Goal: Task Accomplishment & Management: Complete application form

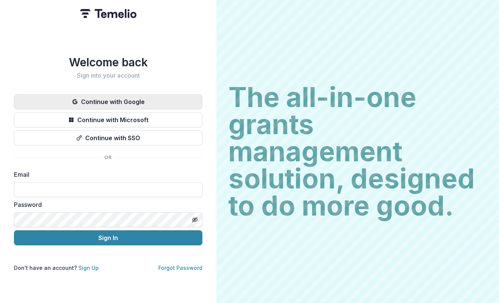
click at [127, 101] on button "Continue with Google" at bounding box center [108, 101] width 188 height 15
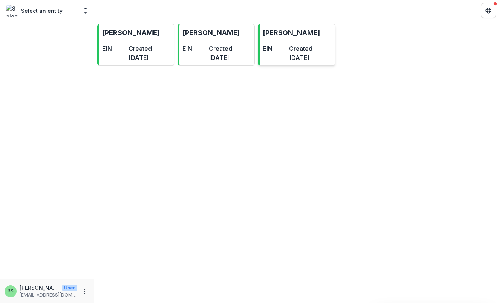
click at [311, 44] on link "[PERSON_NAME] EIN Created [DATE]" at bounding box center [296, 44] width 77 height 41
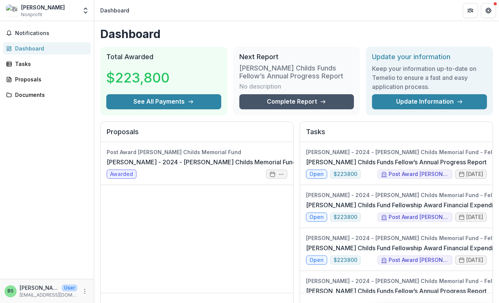
click at [291, 106] on link "Complete Report" at bounding box center [296, 101] width 115 height 15
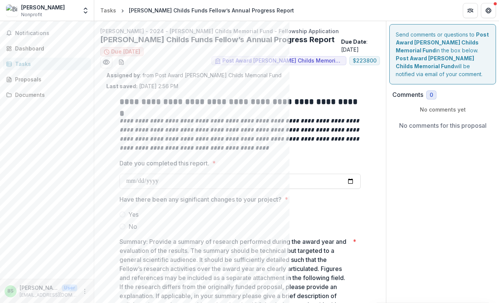
click at [32, 61] on div "Tasks" at bounding box center [50, 64] width 70 height 8
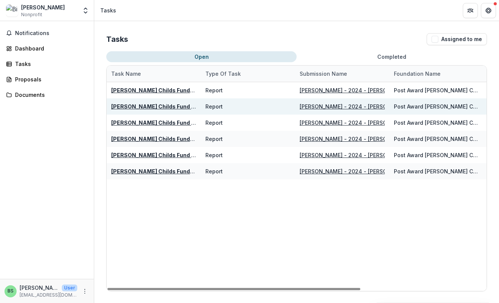
click at [179, 105] on u "[PERSON_NAME] Childs Fund Fellowship Award Financial Expenditure Report" at bounding box center [214, 106] width 206 height 6
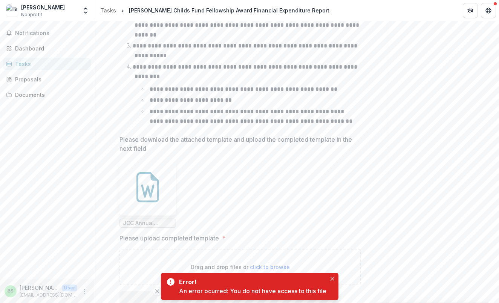
scroll to position [358, 0]
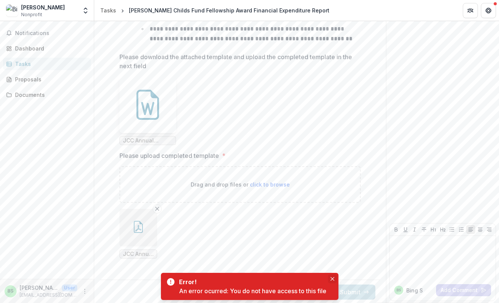
click at [334, 277] on icon "Close" at bounding box center [332, 279] width 4 height 4
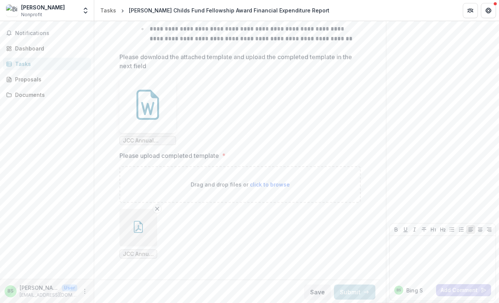
click at [206, 156] on p "Please upload completed template" at bounding box center [168, 155] width 99 height 9
click at [154, 207] on icon "Remove File" at bounding box center [157, 209] width 6 height 6
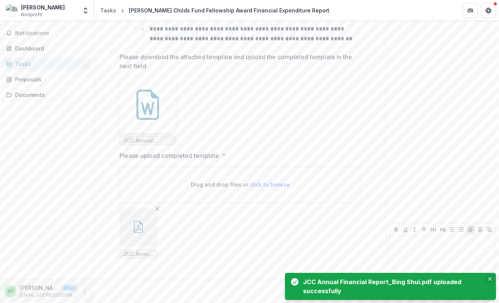
click at [493, 278] on button "Close" at bounding box center [489, 278] width 9 height 9
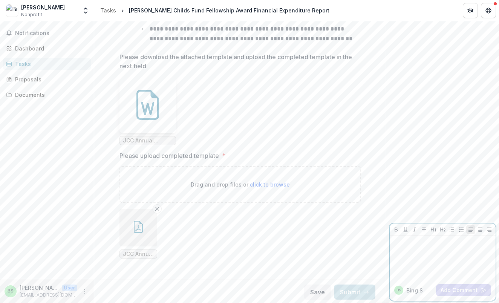
click at [454, 262] on div at bounding box center [442, 258] width 100 height 38
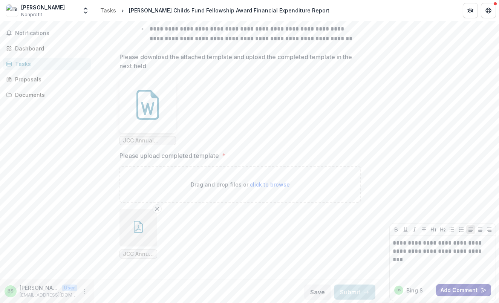
click at [480, 289] on icon "button" at bounding box center [483, 290] width 6 height 6
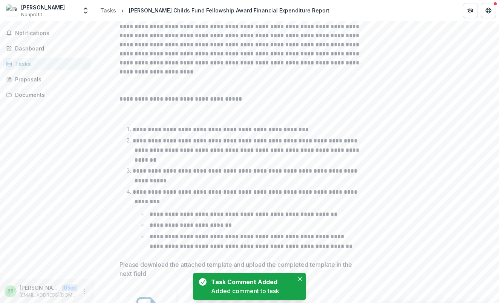
scroll to position [0, 0]
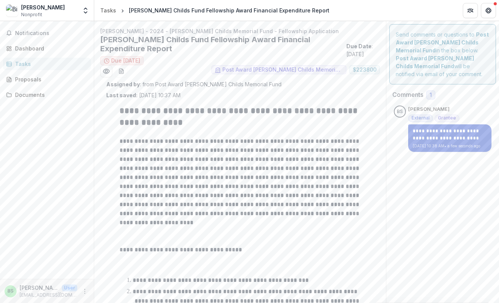
click at [442, 133] on p "**********" at bounding box center [449, 134] width 74 height 14
click at [26, 94] on div "Documents" at bounding box center [50, 95] width 70 height 8
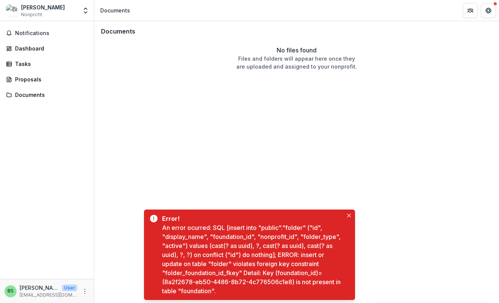
click at [21, 10] on div "Bing Shui Nonprofit" at bounding box center [41, 10] width 71 height 15
click at [15, 9] on img at bounding box center [12, 11] width 12 height 12
click at [40, 68] on link "Tasks" at bounding box center [47, 64] width 88 height 12
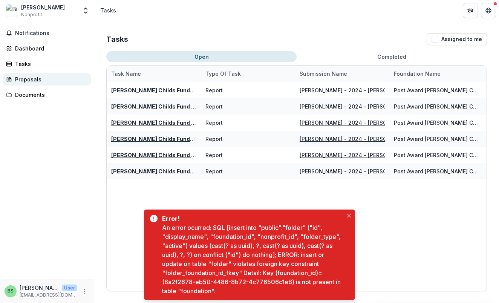
click at [37, 76] on div "Proposals" at bounding box center [50, 79] width 70 height 8
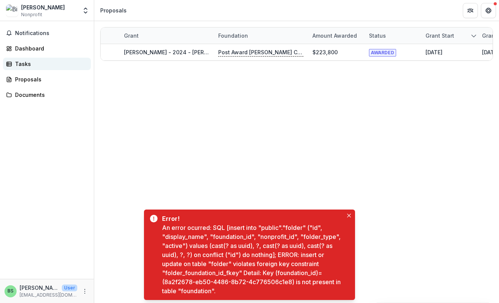
click at [36, 65] on div "Tasks" at bounding box center [50, 64] width 70 height 8
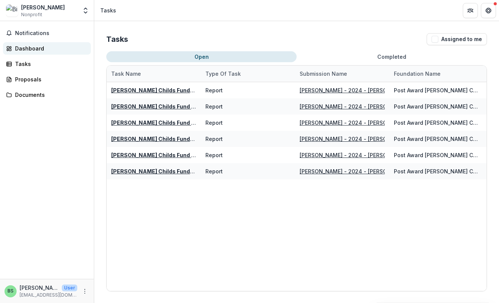
click at [39, 47] on div "Dashboard" at bounding box center [50, 48] width 70 height 8
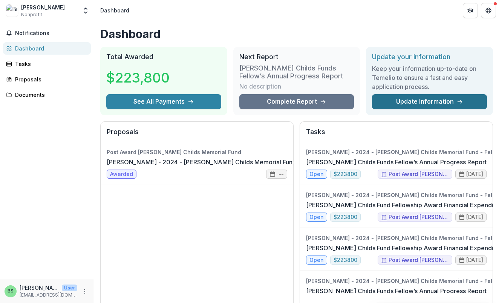
click at [415, 98] on link "Update Information" at bounding box center [429, 101] width 115 height 15
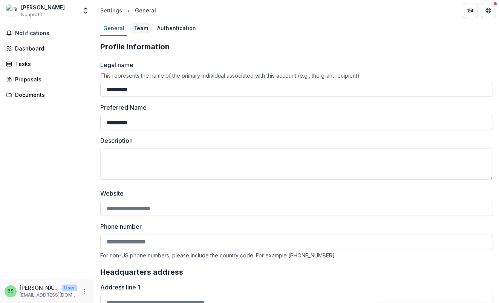
click at [147, 29] on div "Team" at bounding box center [140, 28] width 21 height 11
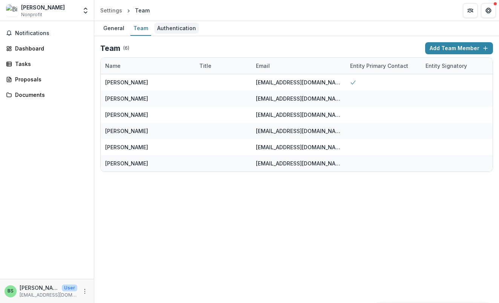
click at [161, 32] on div "Authentication" at bounding box center [176, 28] width 45 height 11
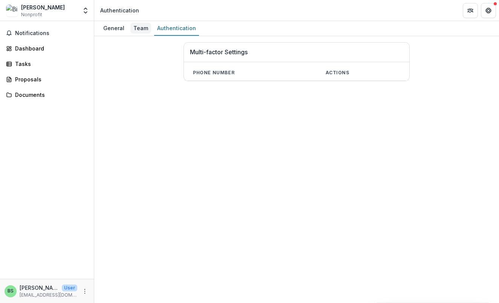
click at [136, 31] on div "Team" at bounding box center [140, 28] width 21 height 11
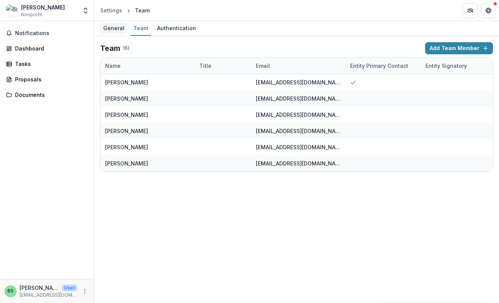
click at [105, 32] on div "General" at bounding box center [113, 28] width 27 height 11
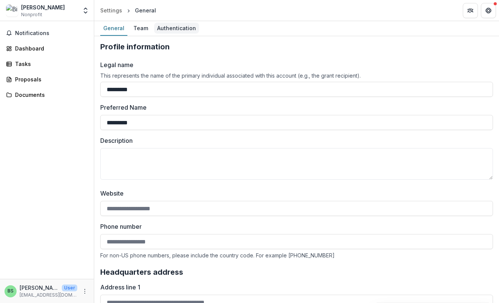
click at [155, 32] on div "Authentication" at bounding box center [176, 28] width 45 height 11
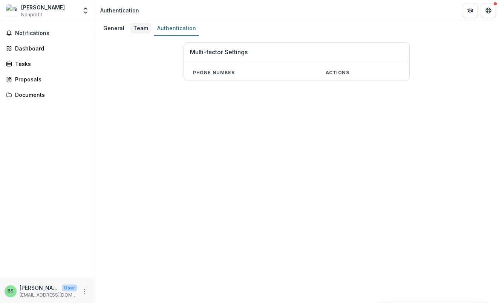
click at [144, 31] on div "Team" at bounding box center [140, 28] width 21 height 11
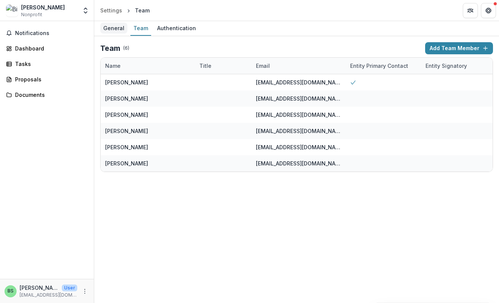
click at [111, 32] on div "General" at bounding box center [113, 28] width 27 height 11
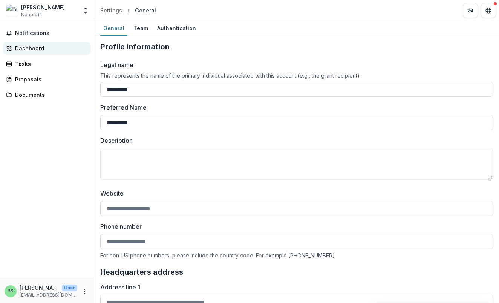
click at [28, 46] on div "Dashboard" at bounding box center [50, 48] width 70 height 8
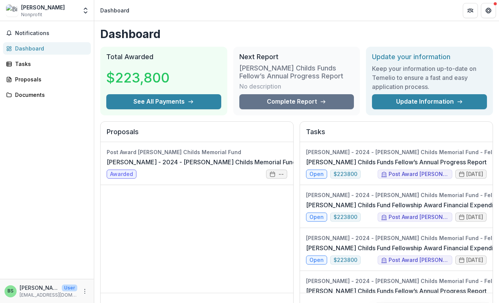
scroll to position [218, 0]
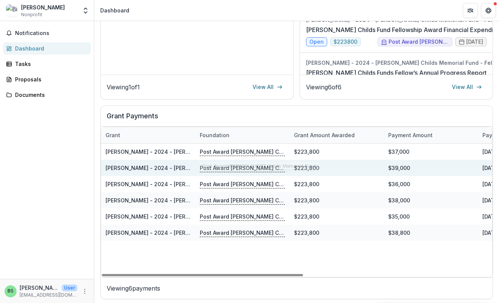
click at [240, 163] on p "Post Award [PERSON_NAME] Childs Memorial Fund" at bounding box center [242, 167] width 85 height 8
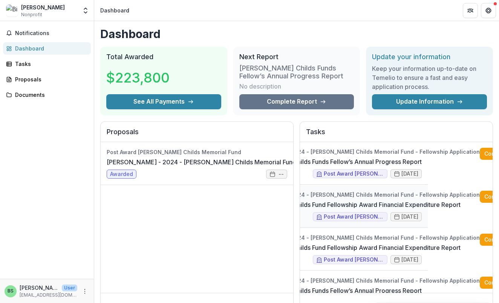
scroll to position [0, 64]
click at [480, 203] on link "Complete" at bounding box center [501, 197] width 43 height 12
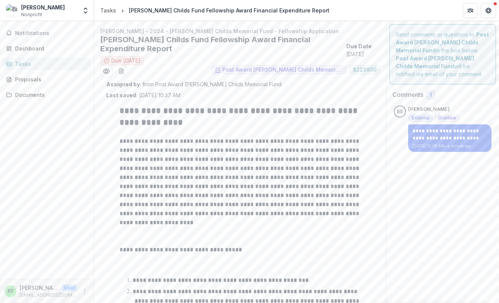
click at [117, 60] on span "Due [DATE]" at bounding box center [125, 61] width 29 height 6
click at [493, 8] on button "Get Help" at bounding box center [487, 10] width 15 height 15
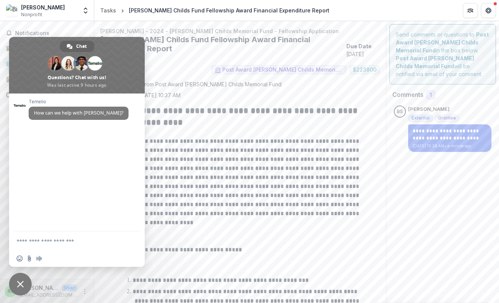
click at [31, 238] on textarea "Compose your message..." at bounding box center [69, 240] width 105 height 19
drag, startPoint x: 101, startPoint y: 46, endPoint x: 86, endPoint y: 99, distance: 54.7
click at [86, 99] on div "**********" at bounding box center [77, 152] width 136 height 230
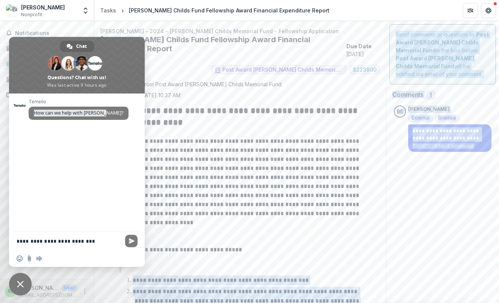
drag, startPoint x: 64, startPoint y: 259, endPoint x: 190, endPoint y: 263, distance: 126.2
click at [190, 263] on body "**********" at bounding box center [249, 151] width 499 height 303
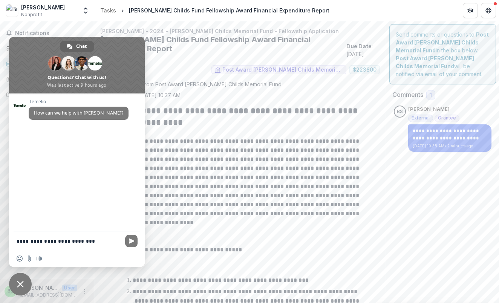
drag, startPoint x: 43, startPoint y: 46, endPoint x: 119, endPoint y: 63, distance: 78.5
click at [119, 63] on span at bounding box center [77, 65] width 136 height 56
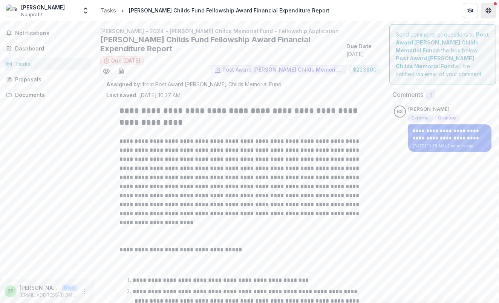
click at [489, 10] on icon "Get Help" at bounding box center [488, 11] width 6 height 6
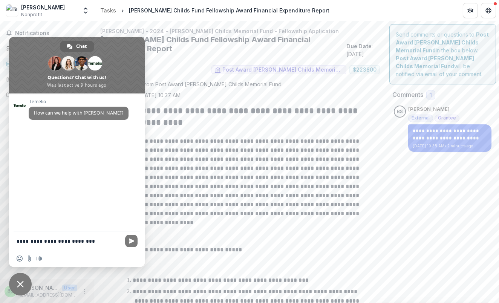
click at [84, 242] on textarea "**********" at bounding box center [69, 240] width 105 height 19
click at [87, 241] on textarea "**********" at bounding box center [69, 240] width 105 height 19
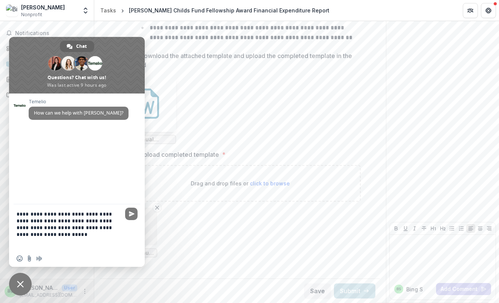
scroll to position [358, 0]
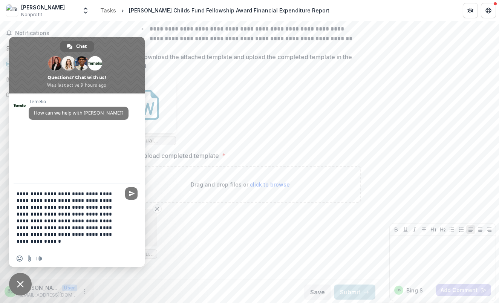
type textarea "**********"
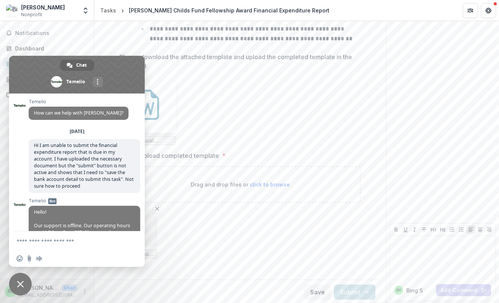
scroll to position [29, 0]
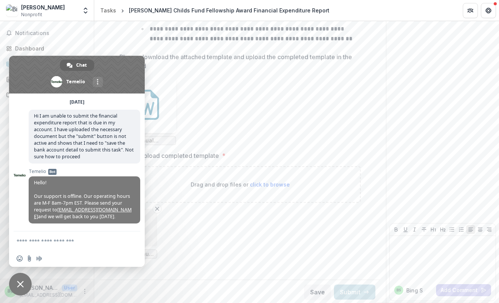
click at [28, 282] on span "Close chat" at bounding box center [20, 284] width 23 height 23
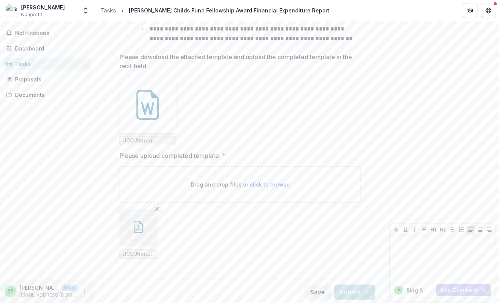
click at [43, 17] on div "Bing Shui Nonprofit" at bounding box center [43, 10] width 44 height 15
click at [45, 12] on div "Bing Shui Nonprofit" at bounding box center [43, 10] width 44 height 15
click at [39, 11] on span "Nonprofit" at bounding box center [31, 14] width 21 height 7
click at [86, 12] on icon "Open entity switcher" at bounding box center [86, 11] width 8 height 8
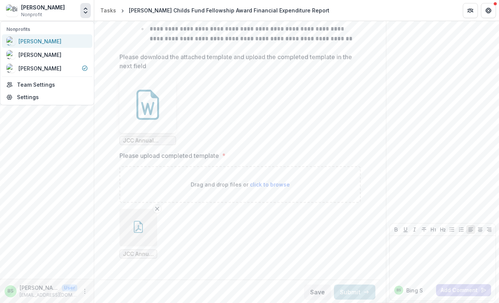
click at [46, 43] on div "[PERSON_NAME]" at bounding box center [46, 41] width 81 height 9
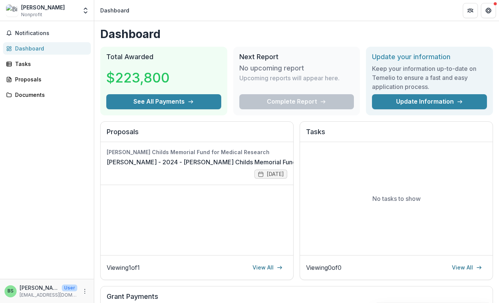
click at [305, 99] on div "Complete Report" at bounding box center [296, 101] width 115 height 15
click at [78, 11] on div "Bing Shui Nonprofit Nonprofits Bing Shui Bing Shui Bing Shui Team Settings Sett…" at bounding box center [47, 10] width 88 height 15
click at [82, 11] on icon "Open entity switcher" at bounding box center [86, 11] width 8 height 8
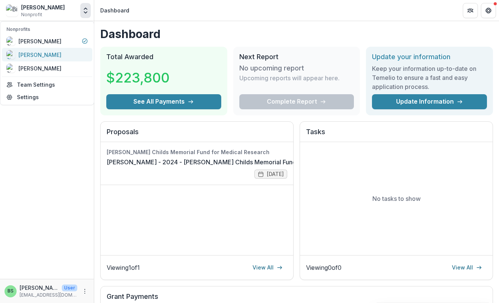
click at [67, 54] on div "[PERSON_NAME]" at bounding box center [46, 54] width 81 height 9
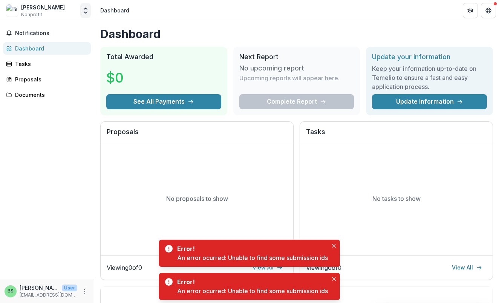
click at [87, 13] on icon "Open entity switcher" at bounding box center [86, 11] width 8 height 8
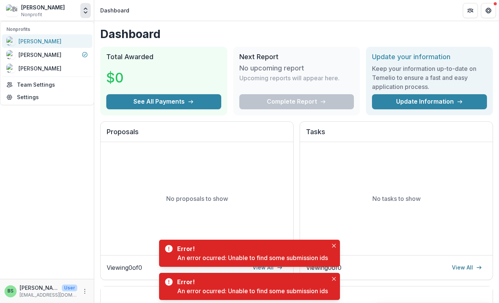
click at [63, 43] on div "[PERSON_NAME]" at bounding box center [46, 41] width 81 height 9
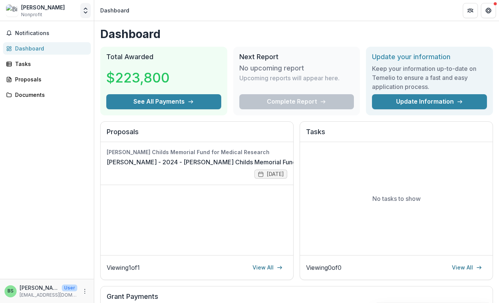
click at [86, 10] on icon "Open entity switcher" at bounding box center [86, 11] width 8 height 8
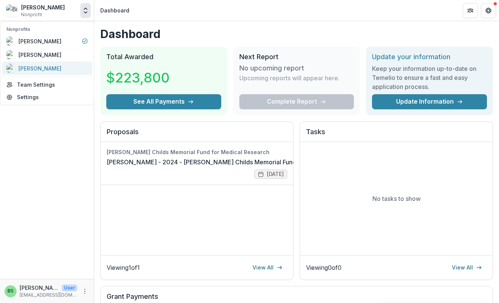
click at [44, 69] on div "[PERSON_NAME]" at bounding box center [46, 68] width 81 height 9
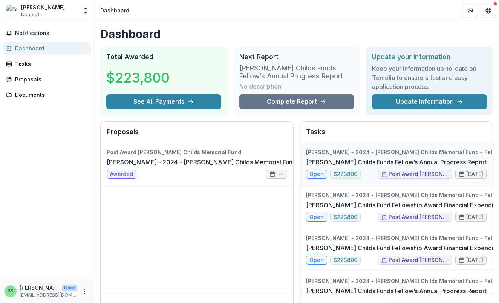
click at [360, 164] on link "[PERSON_NAME] Childs Funds Fellow’s Annual Progress Report" at bounding box center [396, 161] width 180 height 9
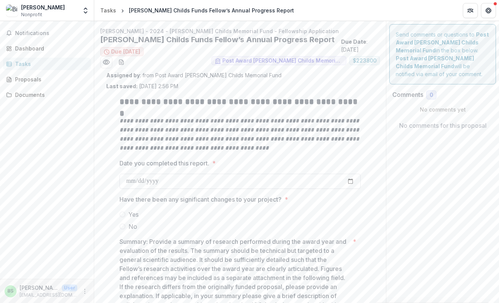
scroll to position [78, 0]
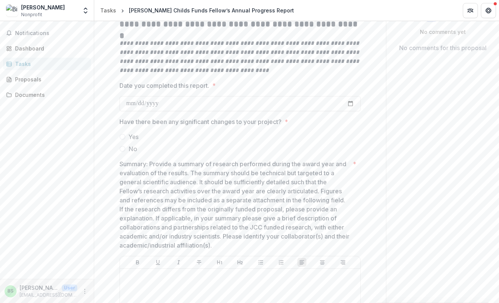
click at [134, 151] on span "No" at bounding box center [132, 148] width 9 height 9
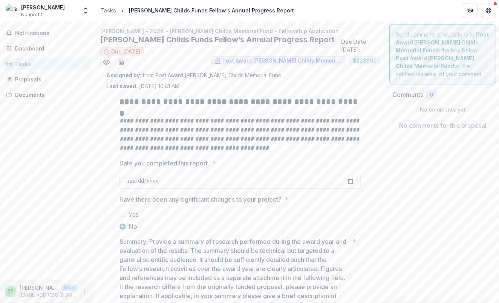
scroll to position [96, 0]
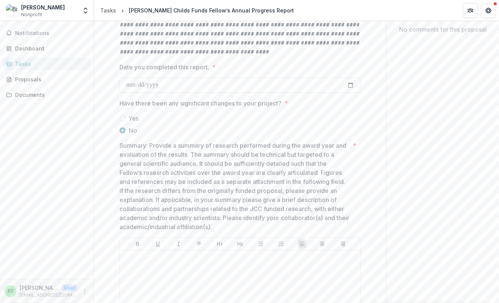
click at [214, 180] on p "Summary: Provide a summary of research performed during the award year and eval…" at bounding box center [234, 186] width 230 height 90
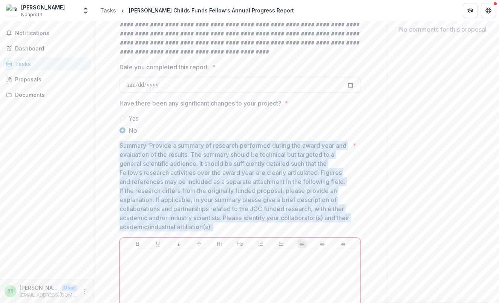
click at [214, 180] on p "Summary: Provide a summary of research performed during the award year and eval…" at bounding box center [234, 186] width 230 height 90
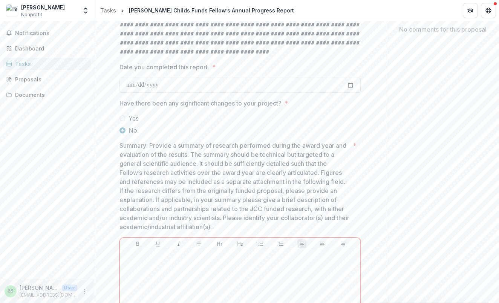
click at [231, 181] on p "Summary: Provide a summary of research performed during the award year and eval…" at bounding box center [234, 186] width 230 height 90
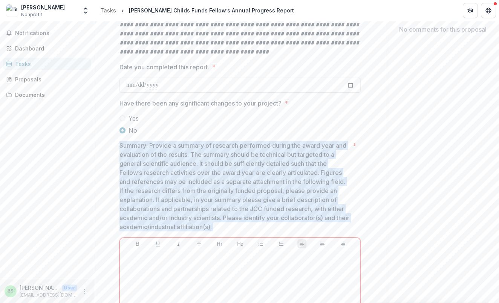
click at [231, 181] on p "Summary: Provide a summary of research performed during the award year and eval…" at bounding box center [234, 186] width 230 height 90
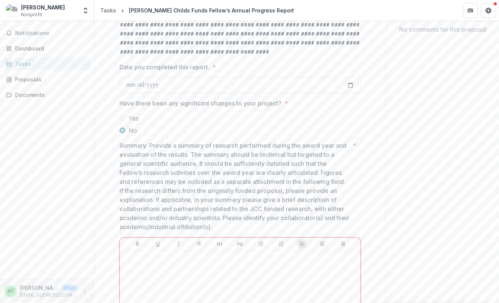
click at [240, 181] on p "Summary: Provide a summary of research performed during the award year and eval…" at bounding box center [234, 186] width 230 height 90
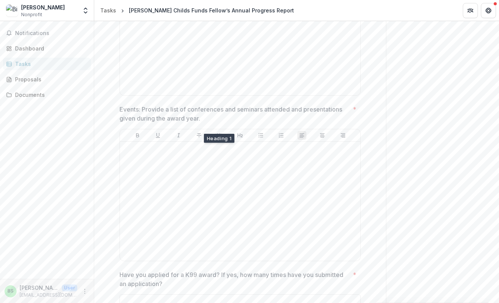
scroll to position [872, 0]
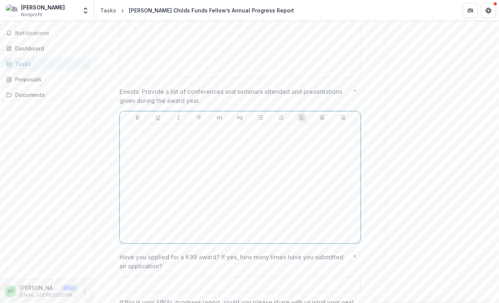
click at [218, 194] on div at bounding box center [240, 183] width 234 height 113
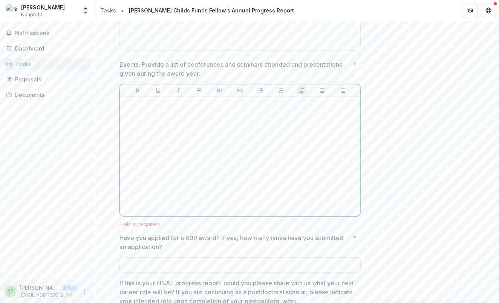
scroll to position [1060, 0]
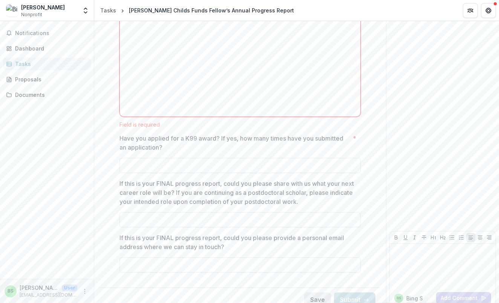
click at [322, 292] on button "Save" at bounding box center [317, 299] width 27 height 15
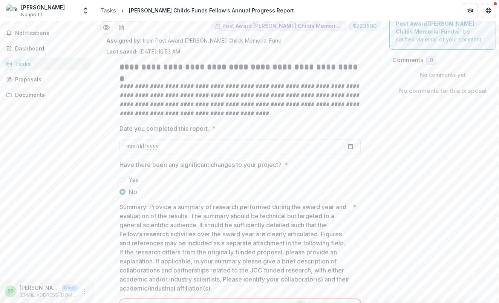
scroll to position [101, 0]
